Goal: Task Accomplishment & Management: Manage account settings

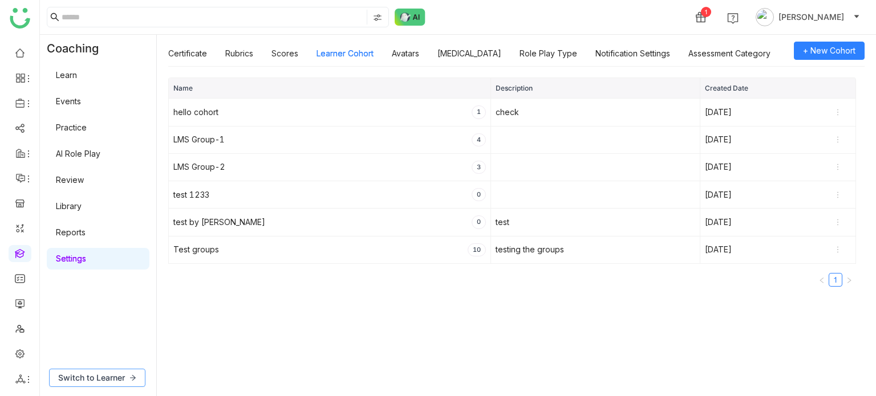
click at [102, 381] on span "Switch to Learner" at bounding box center [91, 378] width 67 height 13
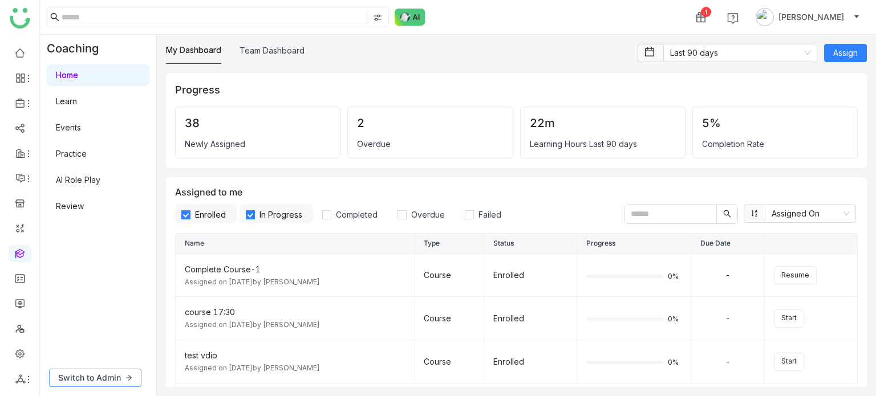
click at [105, 378] on span "Switch to Admin" at bounding box center [89, 378] width 63 height 13
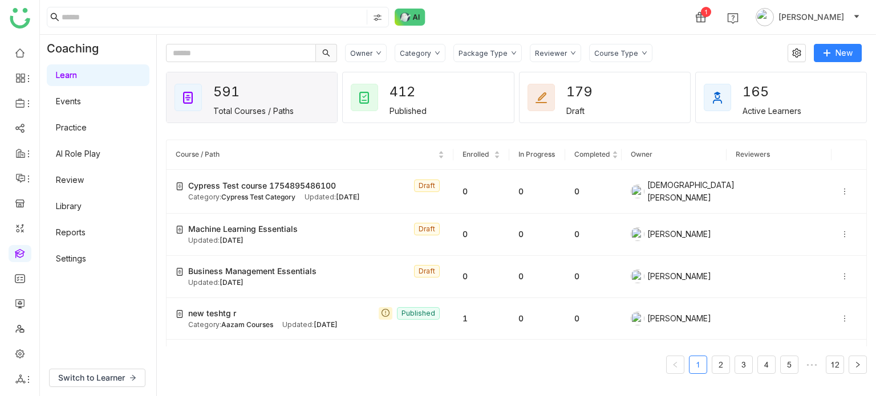
click at [75, 263] on link "Settings" at bounding box center [71, 259] width 30 height 10
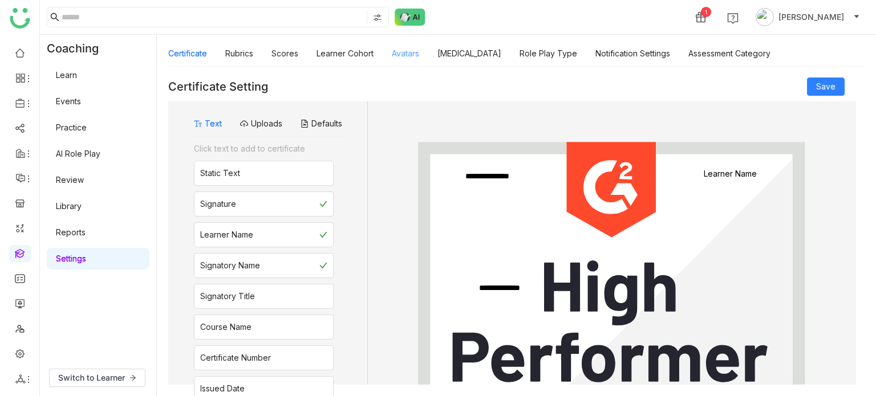
click at [397, 52] on link "Avatars" at bounding box center [405, 53] width 27 height 10
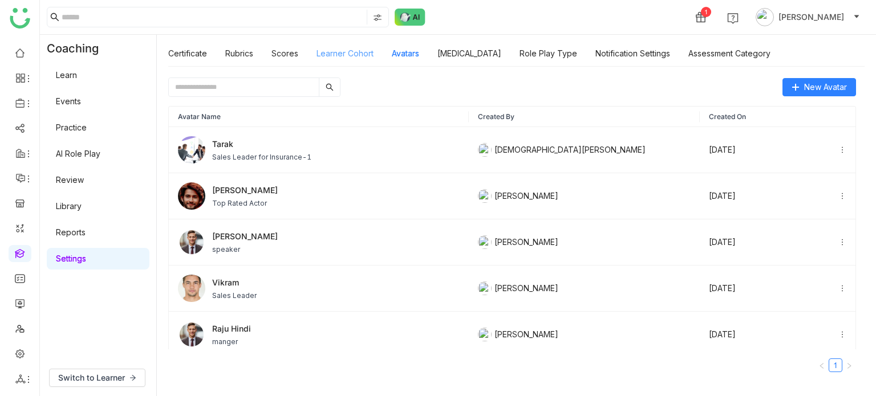
click at [340, 51] on link "Learner Cohort" at bounding box center [344, 53] width 57 height 10
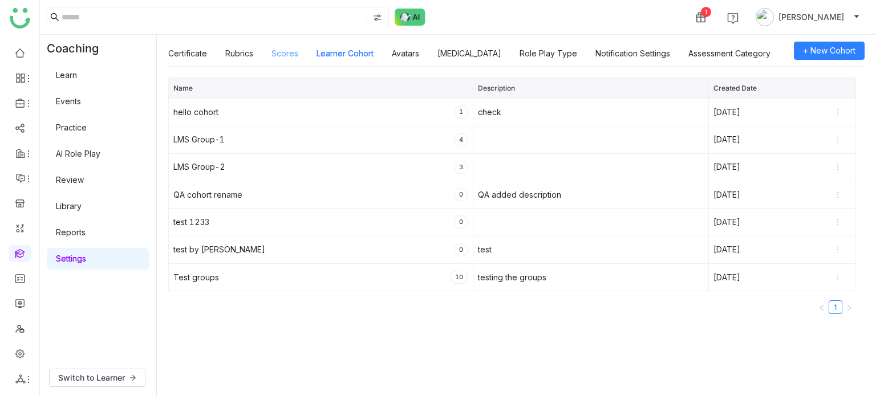
click at [274, 51] on link "Scores" at bounding box center [284, 53] width 27 height 10
